Goal: Task Accomplishment & Management: Manage account settings

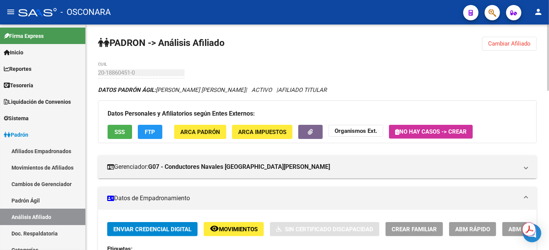
click at [495, 41] on span "Cambiar Afiliado" at bounding box center [509, 43] width 43 height 7
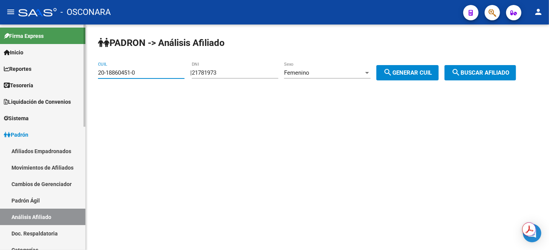
drag, startPoint x: 161, startPoint y: 74, endPoint x: 52, endPoint y: 70, distance: 109.6
click at [52, 70] on mat-sidenav-container "Firma Express Inicio Instructivos Contacto OS Reportes Tablero de Control Ingre…" at bounding box center [274, 138] width 549 height 226
paste input "7-39271612-8"
type input "27-39271612-8"
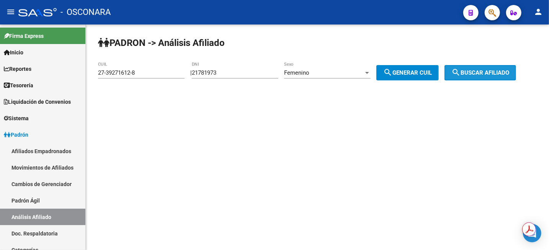
click at [488, 70] on span "search Buscar afiliado" at bounding box center [481, 72] width 58 height 7
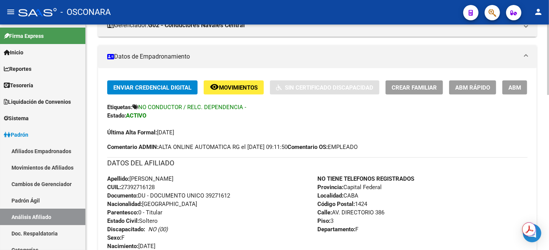
scroll to position [144, 0]
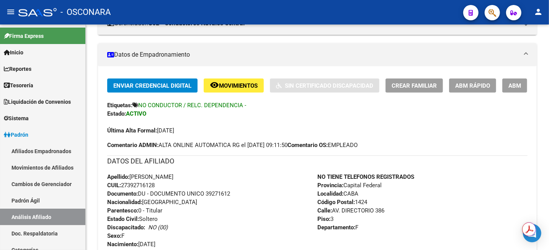
click at [519, 87] on span "ABM" at bounding box center [515, 85] width 13 height 7
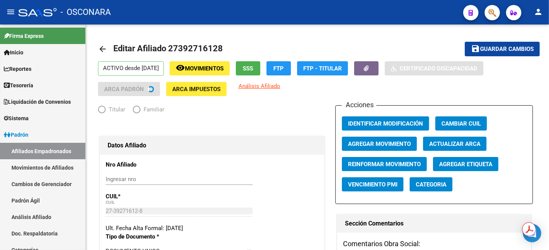
radio input "true"
type input "30-57685676-4"
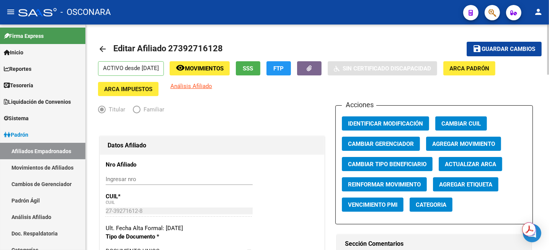
click at [472, 141] on span "Agregar Movimiento" at bounding box center [463, 144] width 63 height 7
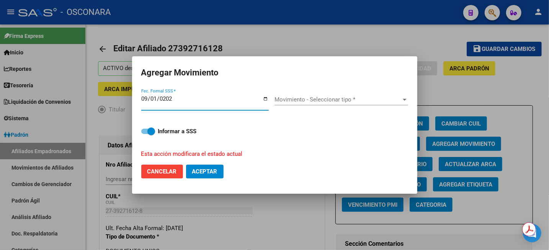
type input "[DATE]"
click at [325, 103] on span "Movimiento - Seleccionar tipo *" at bounding box center [338, 99] width 127 height 7
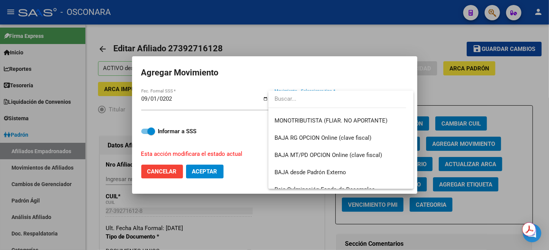
scroll to position [479, 0]
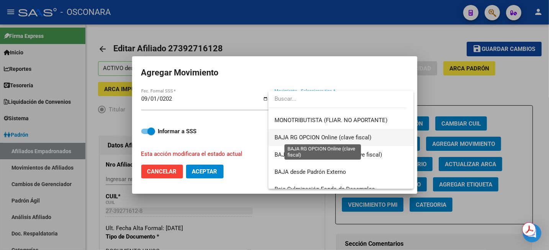
click at [329, 140] on span "BAJA RG OPCION Online (clave fiscal)" at bounding box center [323, 137] width 97 height 7
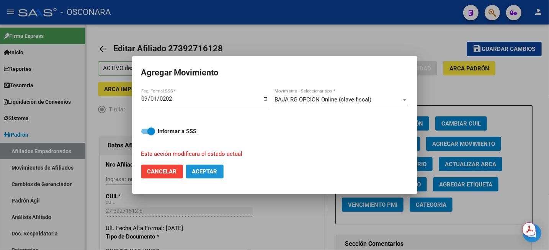
click at [211, 172] on span "Aceptar" at bounding box center [204, 171] width 25 height 7
checkbox input "false"
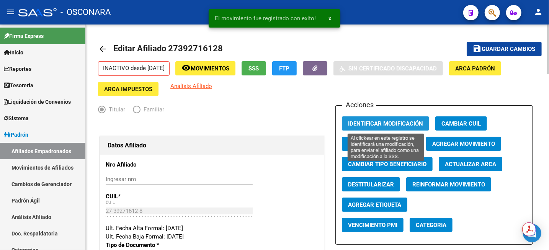
click at [378, 123] on span "Identificar Modificación" at bounding box center [385, 123] width 75 height 7
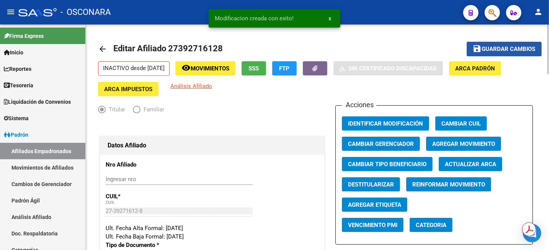
click at [493, 44] on button "save Guardar cambios" at bounding box center [504, 49] width 75 height 14
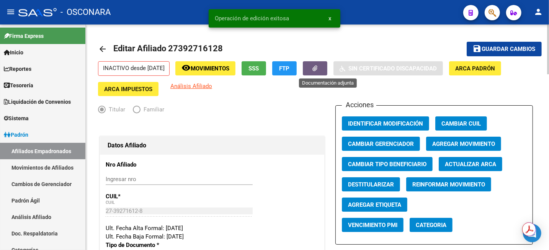
click at [328, 65] on button "button" at bounding box center [315, 68] width 25 height 14
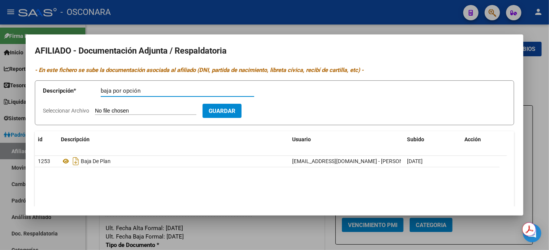
click at [172, 84] on app-form-text-field "Descripción * baja por opción Descripción" at bounding box center [154, 92] width 223 height 23
click at [171, 88] on input "baja por opción" at bounding box center [178, 90] width 154 height 7
type input "baja por opción vig: [DATE]"
type input "C:\fakepath\WhatsApp Image [DATE] 12.48.51.zip"
click at [270, 114] on button "Guardar" at bounding box center [266, 111] width 39 height 14
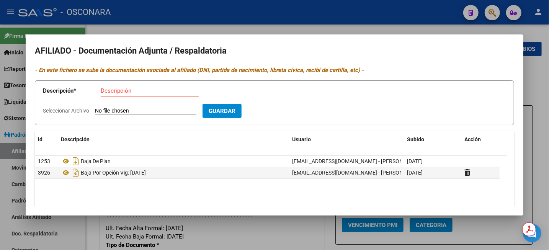
click at [541, 89] on div at bounding box center [274, 125] width 549 height 250
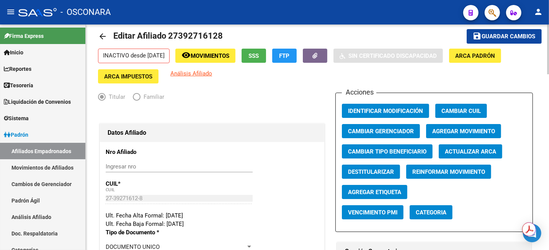
scroll to position [0, 0]
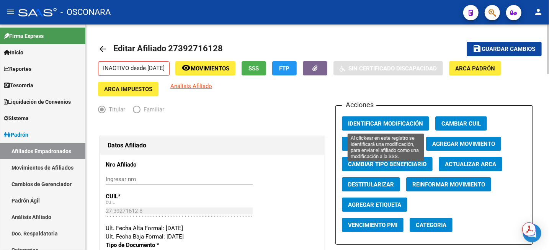
click at [394, 121] on span "Identificar Modificación" at bounding box center [385, 123] width 75 height 7
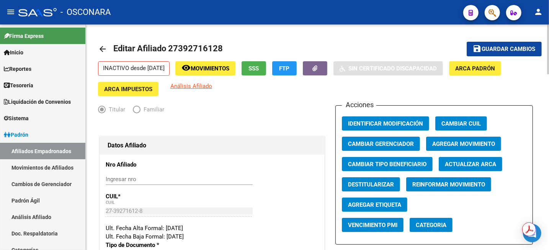
click at [480, 51] on mat-icon "save" at bounding box center [477, 48] width 9 height 9
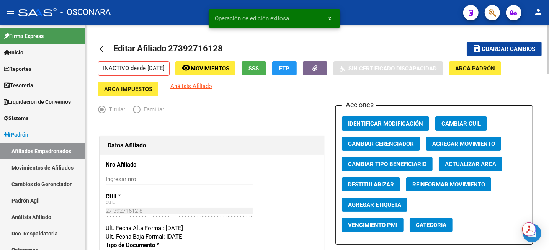
click at [210, 66] on span "Movimientos" at bounding box center [210, 68] width 39 height 7
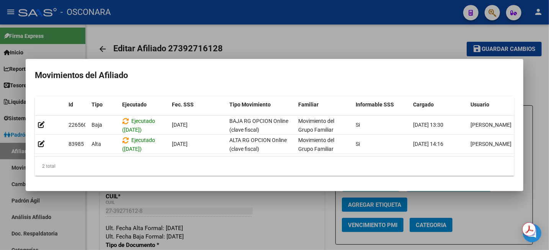
click at [369, 18] on div at bounding box center [274, 125] width 549 height 250
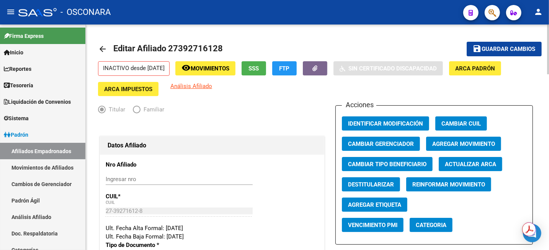
click at [217, 68] on span "Movimientos" at bounding box center [210, 68] width 39 height 7
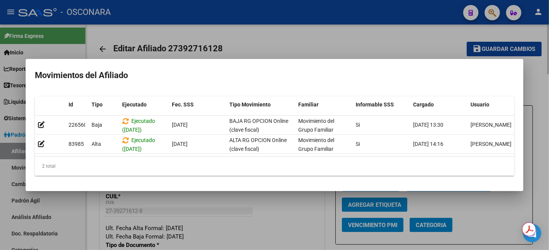
click at [395, 31] on div at bounding box center [274, 125] width 549 height 250
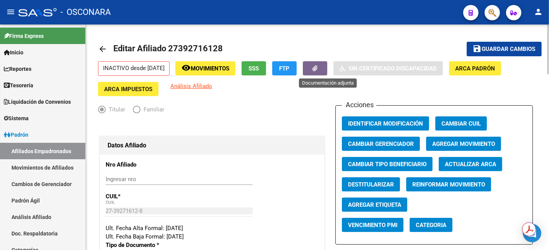
click at [318, 66] on icon "button" at bounding box center [315, 69] width 5 height 6
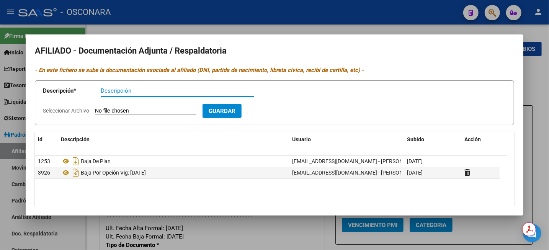
click at [324, 27] on div at bounding box center [274, 125] width 549 height 250
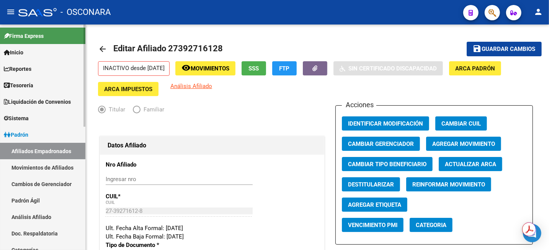
click at [44, 219] on link "Análisis Afiliado" at bounding box center [42, 217] width 85 height 16
